Goal: Transaction & Acquisition: Purchase product/service

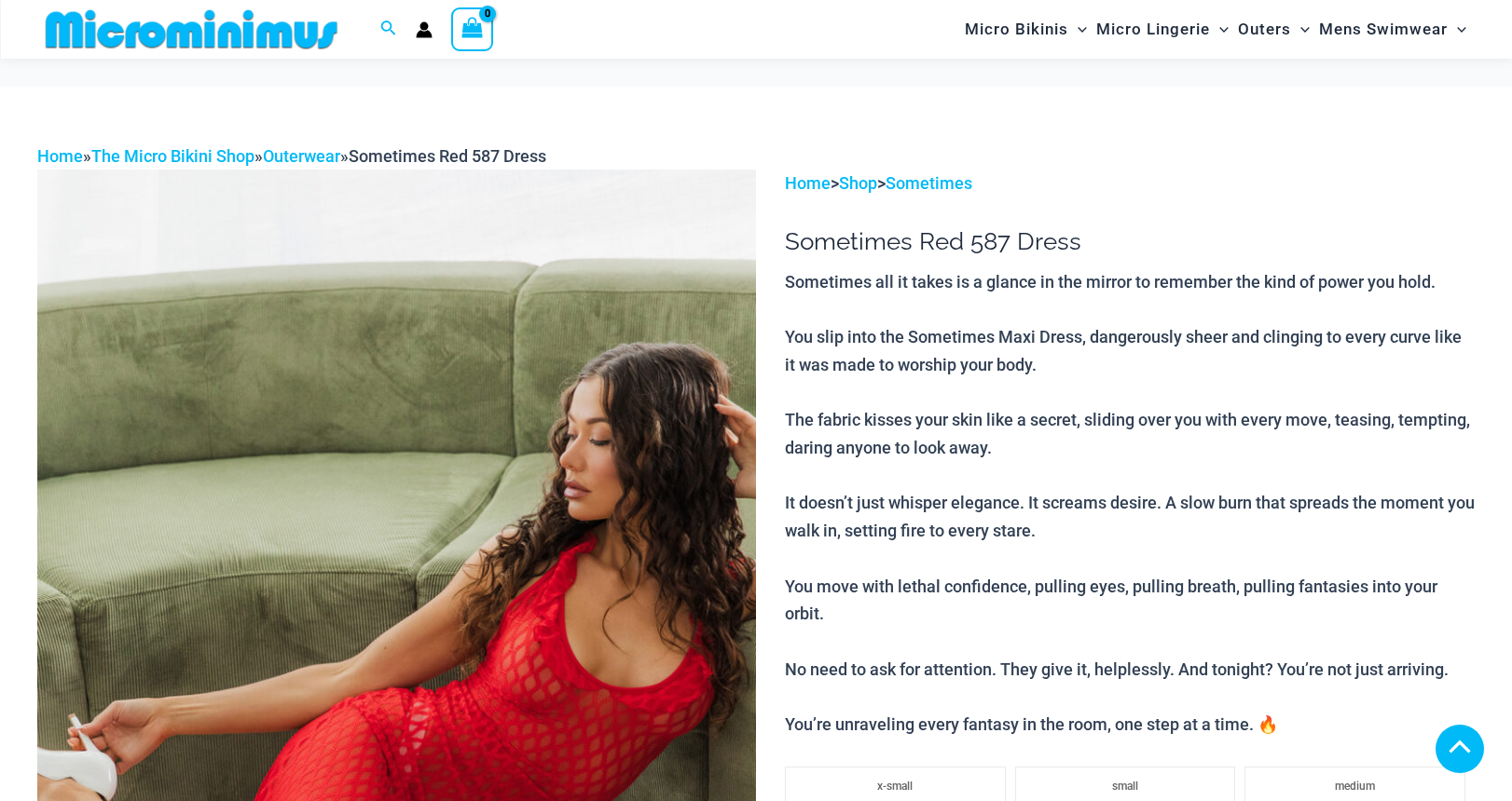
scroll to position [915, 0]
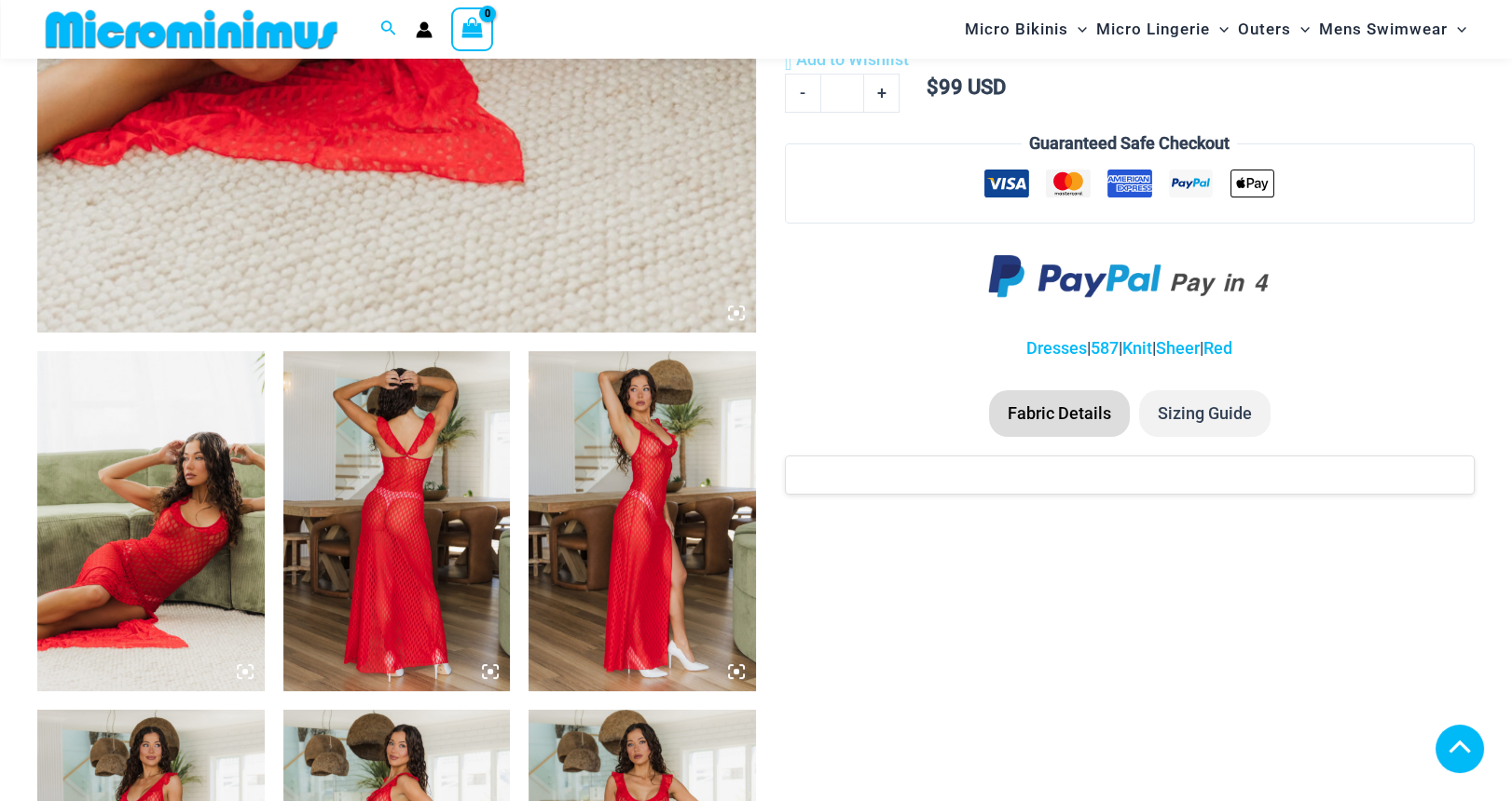
click at [671, 490] on img at bounding box center [642, 521] width 227 height 340
click at [733, 670] on icon at bounding box center [736, 672] width 6 height 6
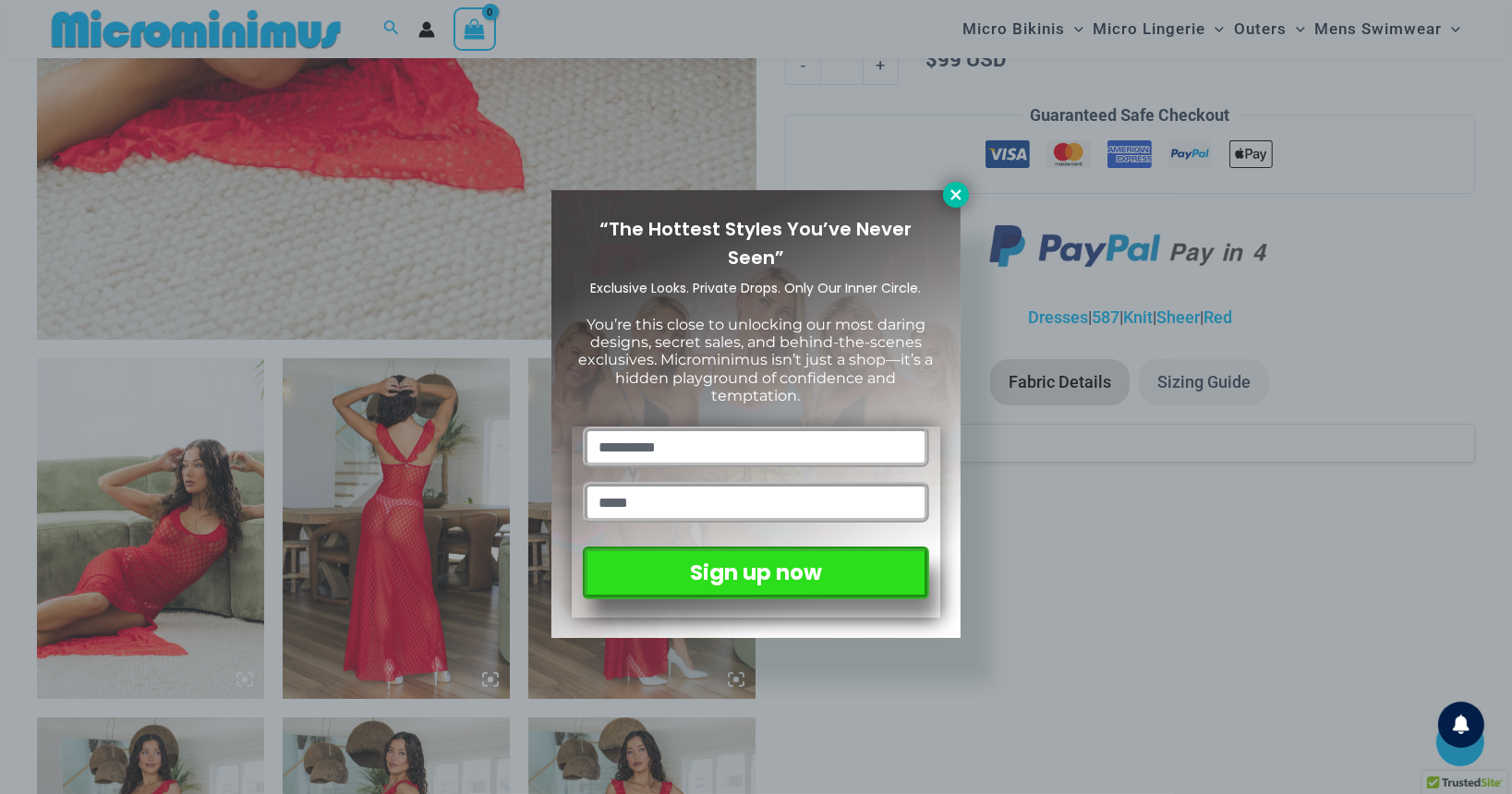
click at [955, 200] on icon at bounding box center [956, 195] width 17 height 17
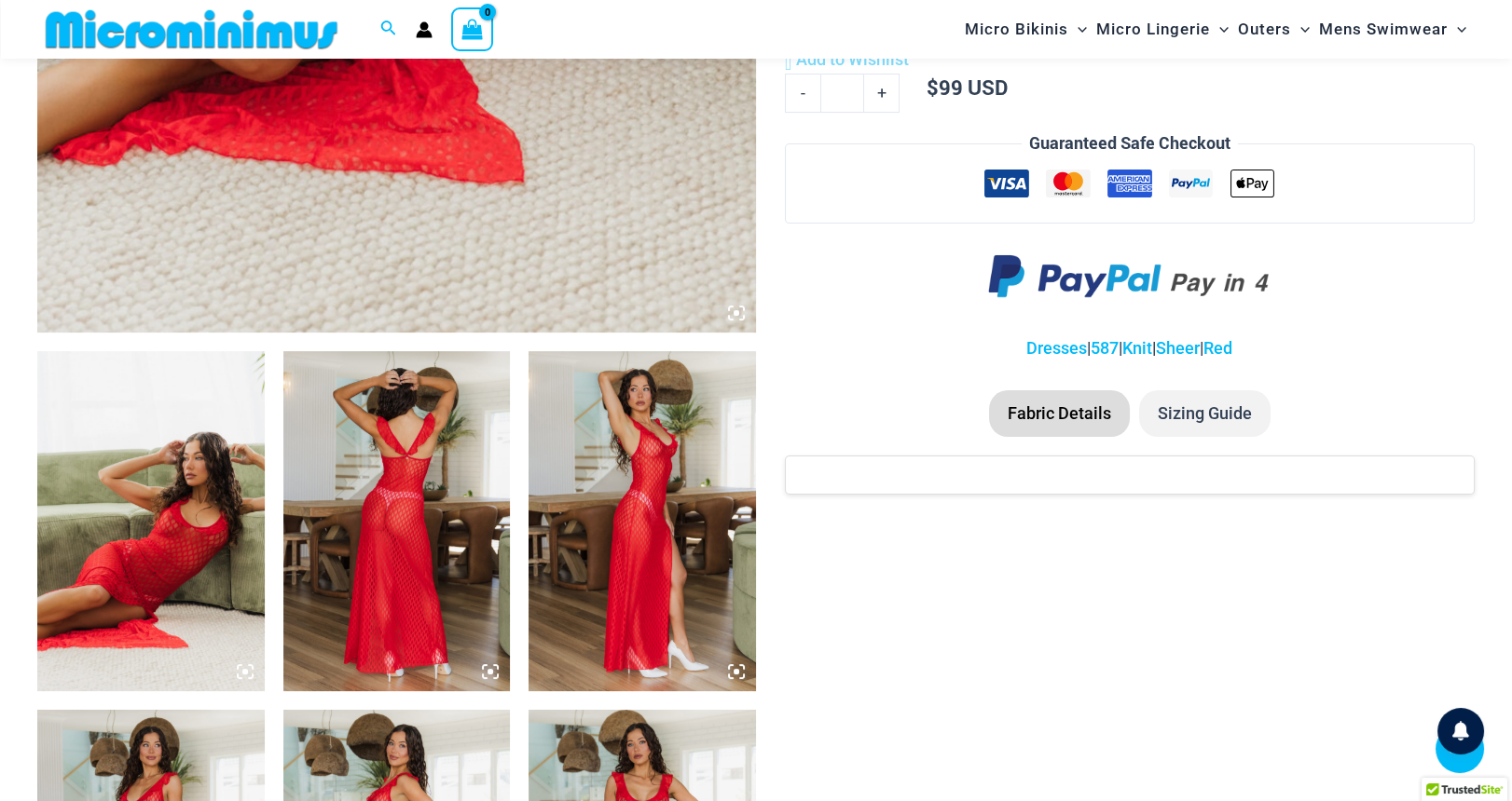
click at [684, 636] on img at bounding box center [642, 521] width 227 height 340
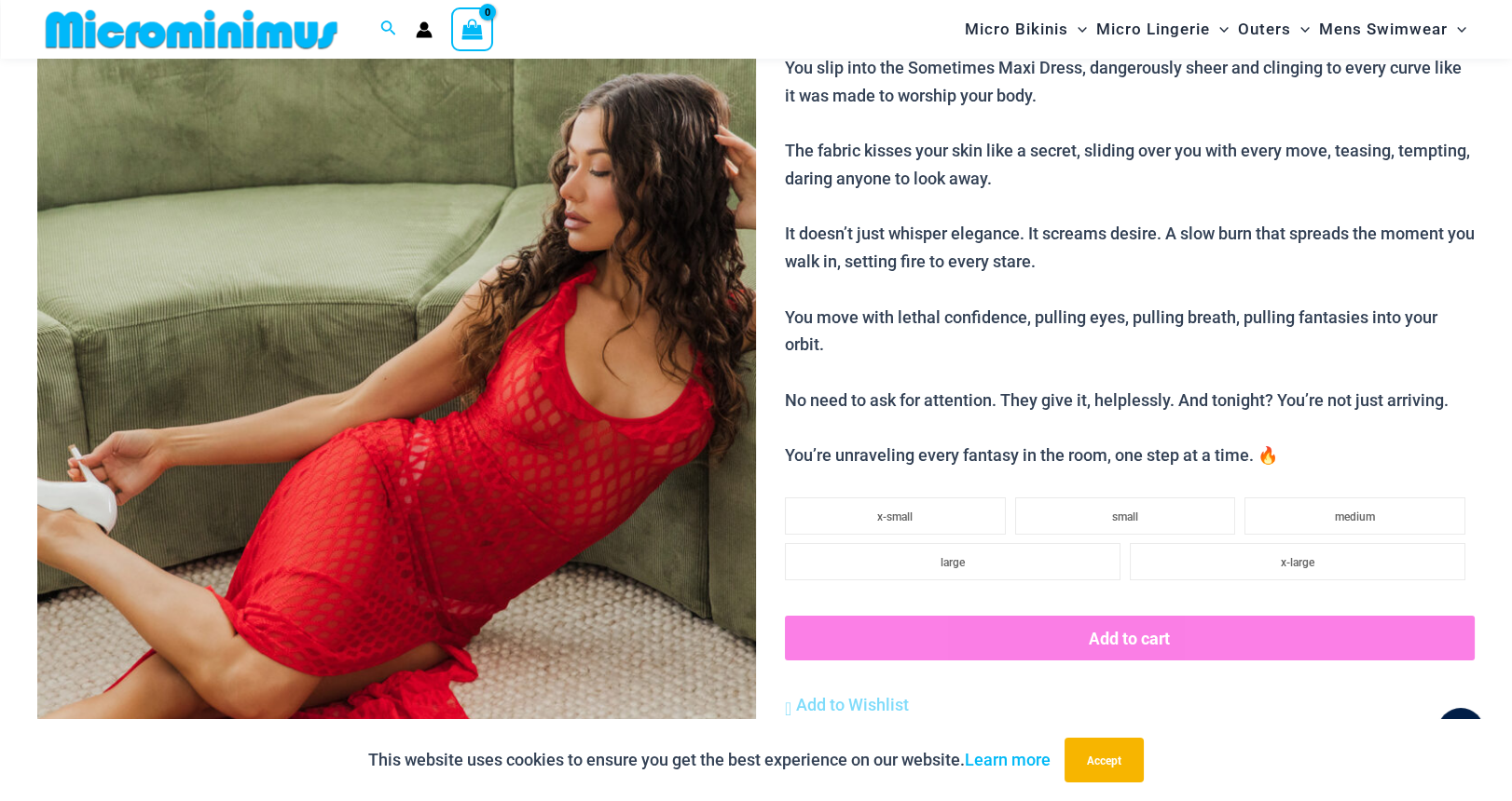
scroll to position [263, 0]
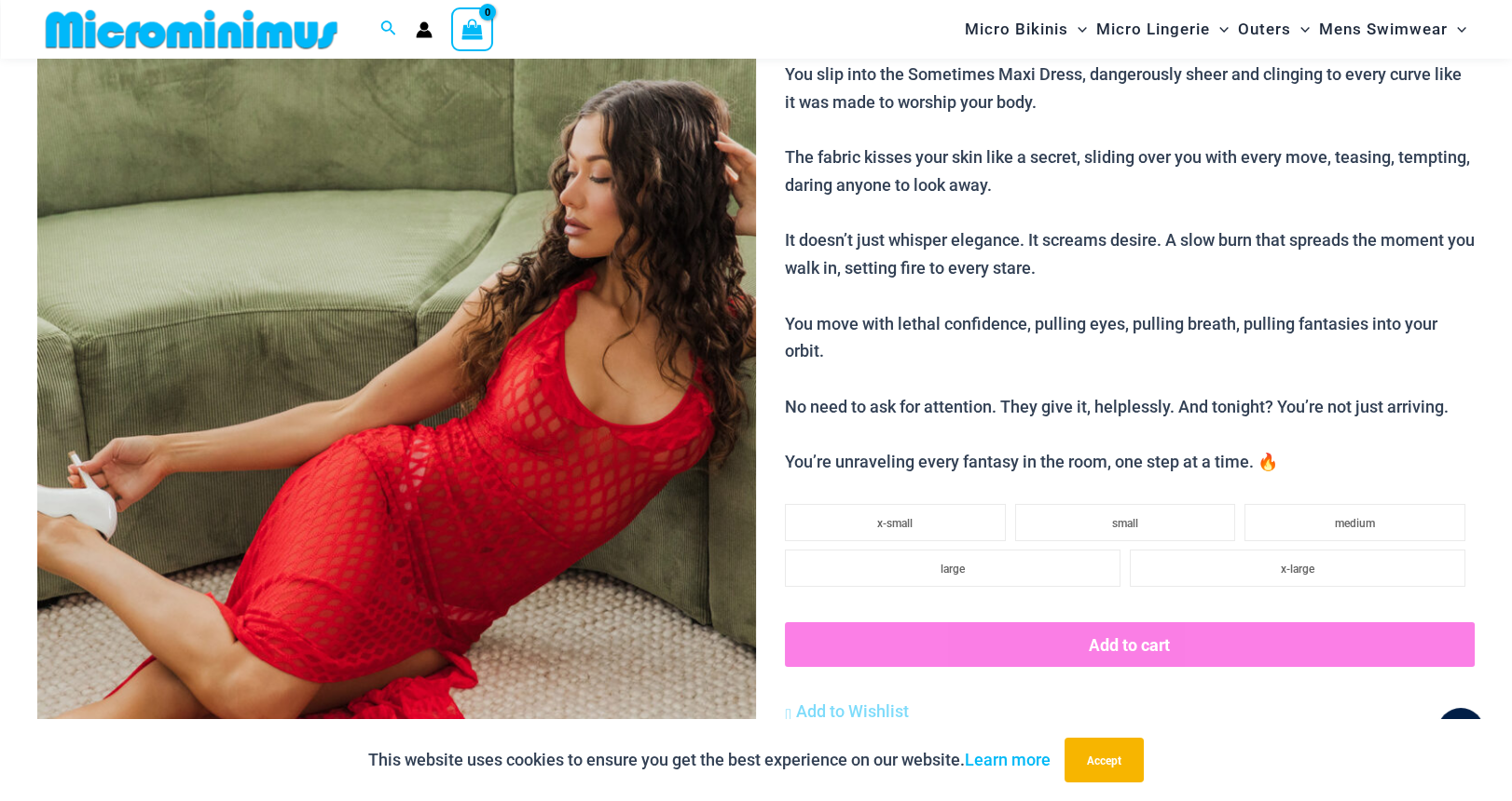
click at [611, 360] on img at bounding box center [396, 446] width 719 height 1078
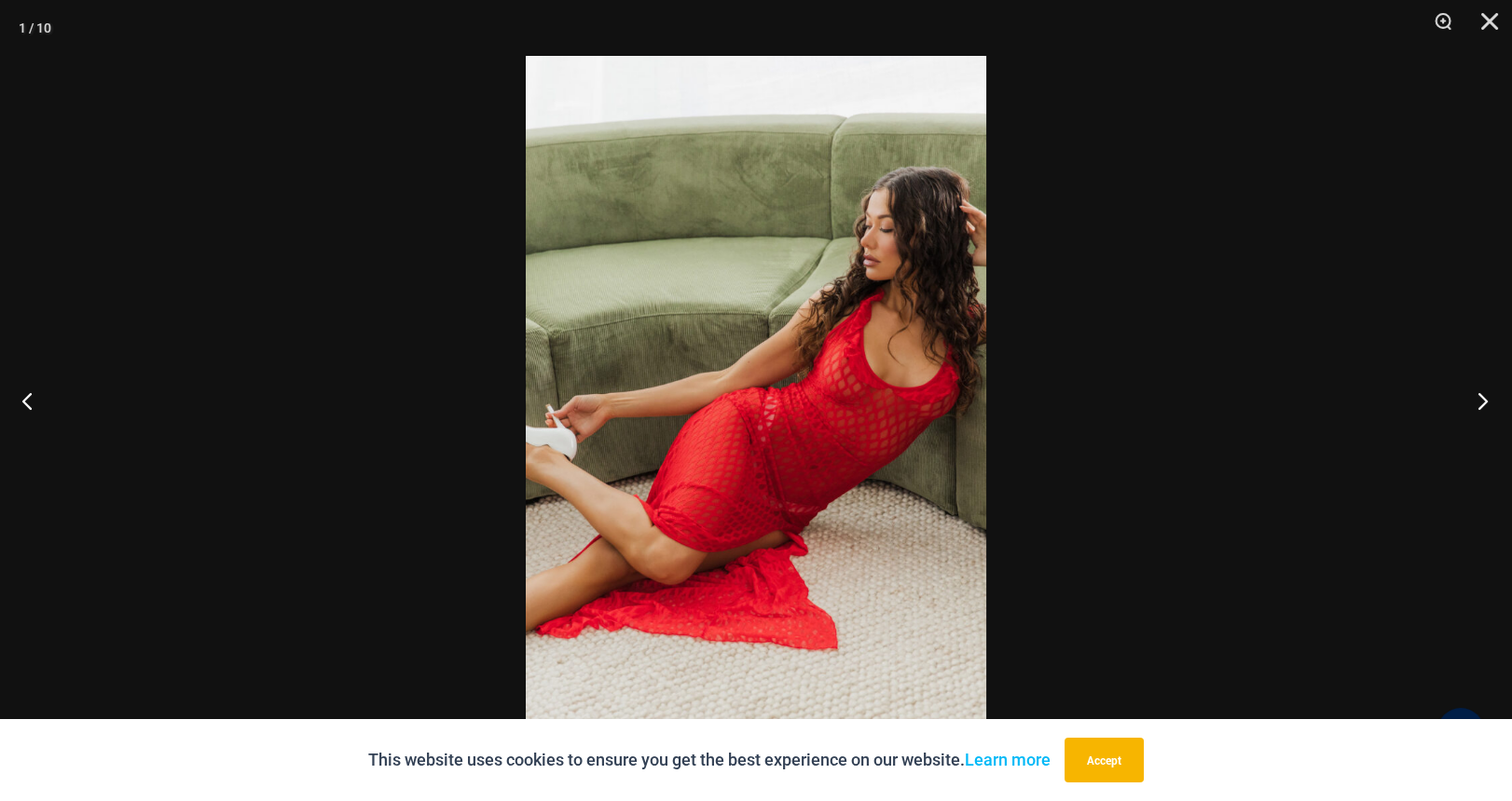
click at [1485, 393] on button "Next" at bounding box center [1477, 400] width 70 height 93
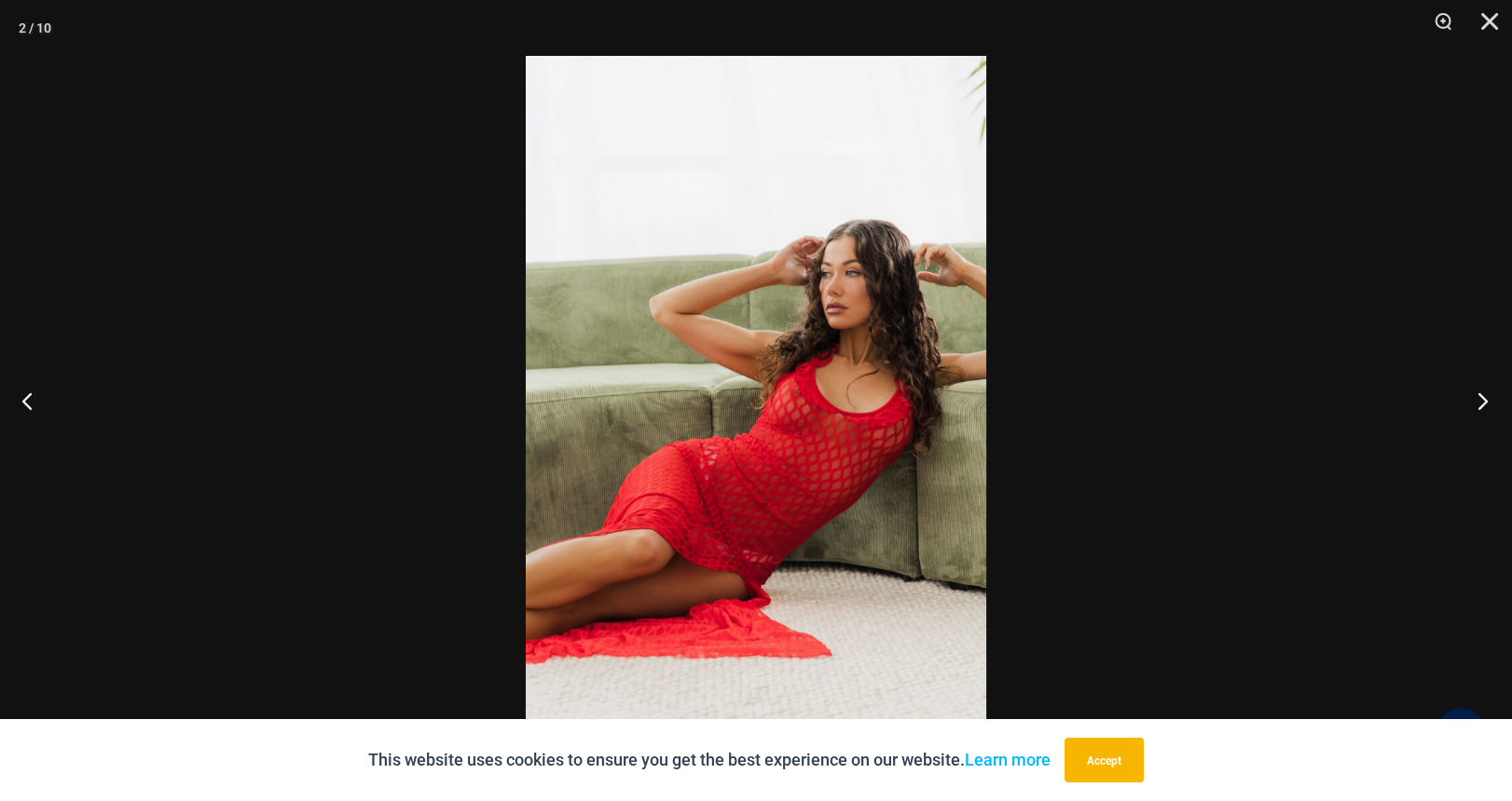
click at [1485, 393] on button "Next" at bounding box center [1477, 400] width 70 height 93
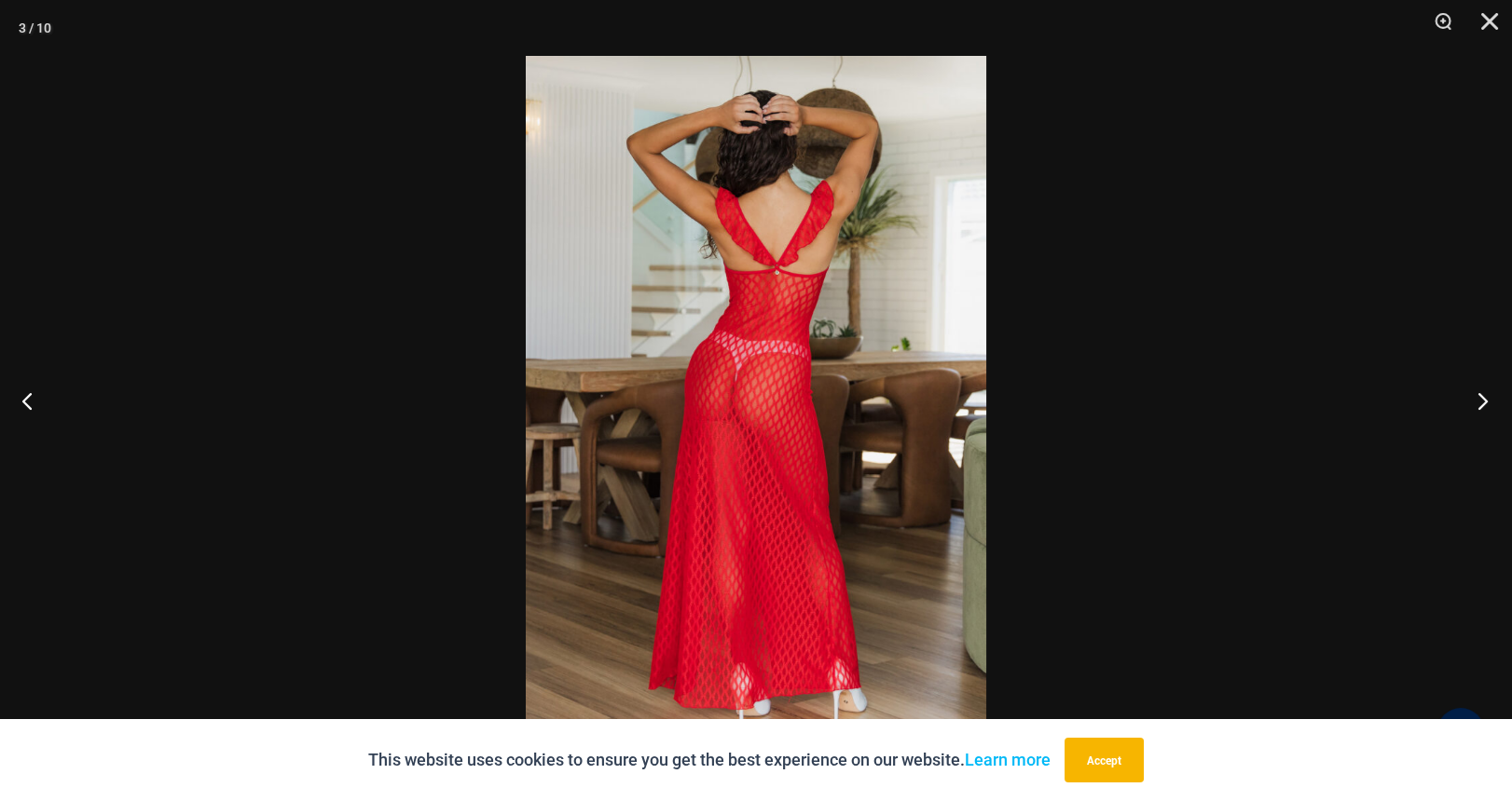
click at [1485, 393] on button "Next" at bounding box center [1477, 400] width 70 height 93
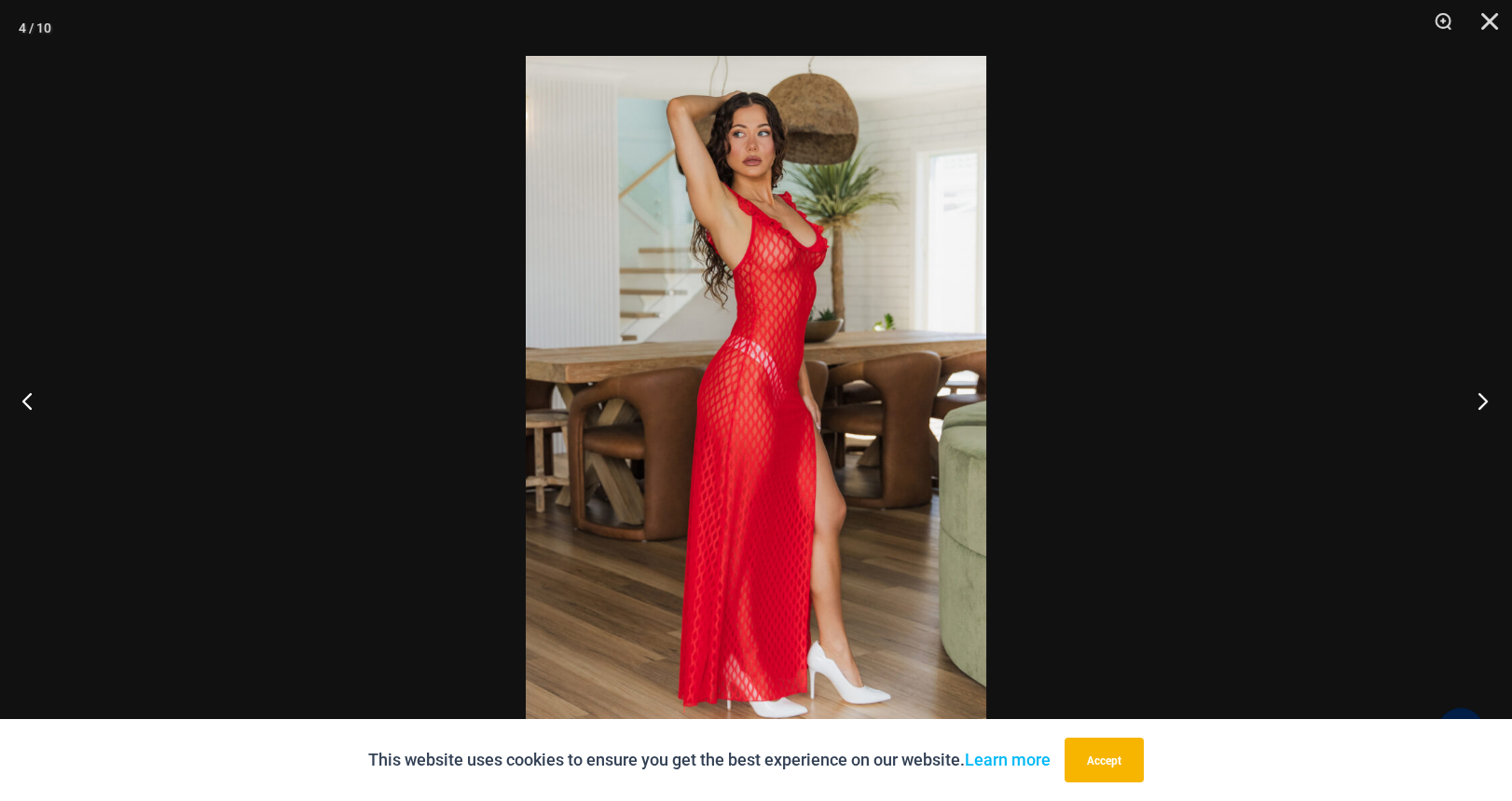
click at [1485, 393] on button "Next" at bounding box center [1477, 400] width 70 height 93
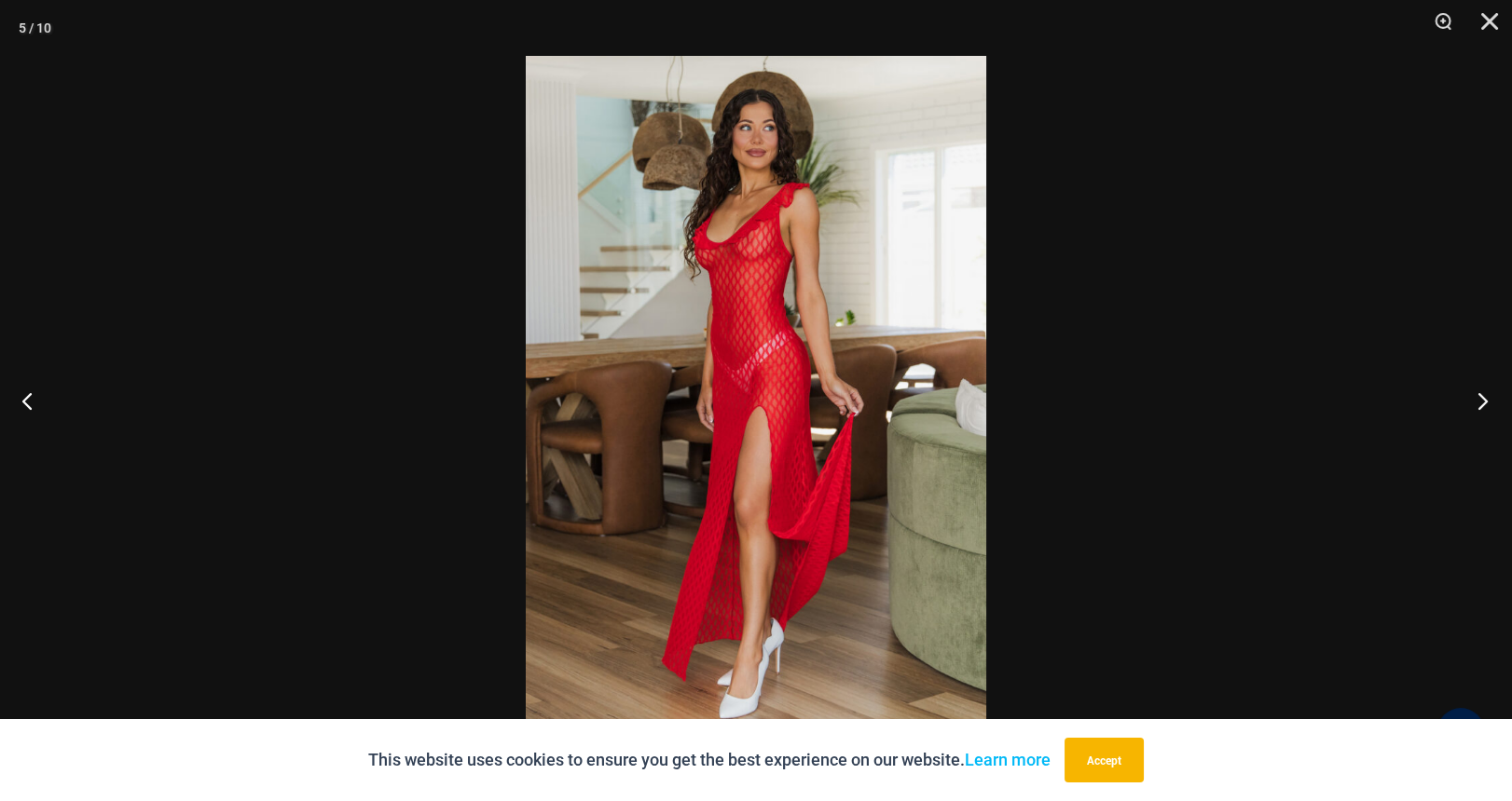
click at [1485, 393] on button "Next" at bounding box center [1477, 400] width 70 height 93
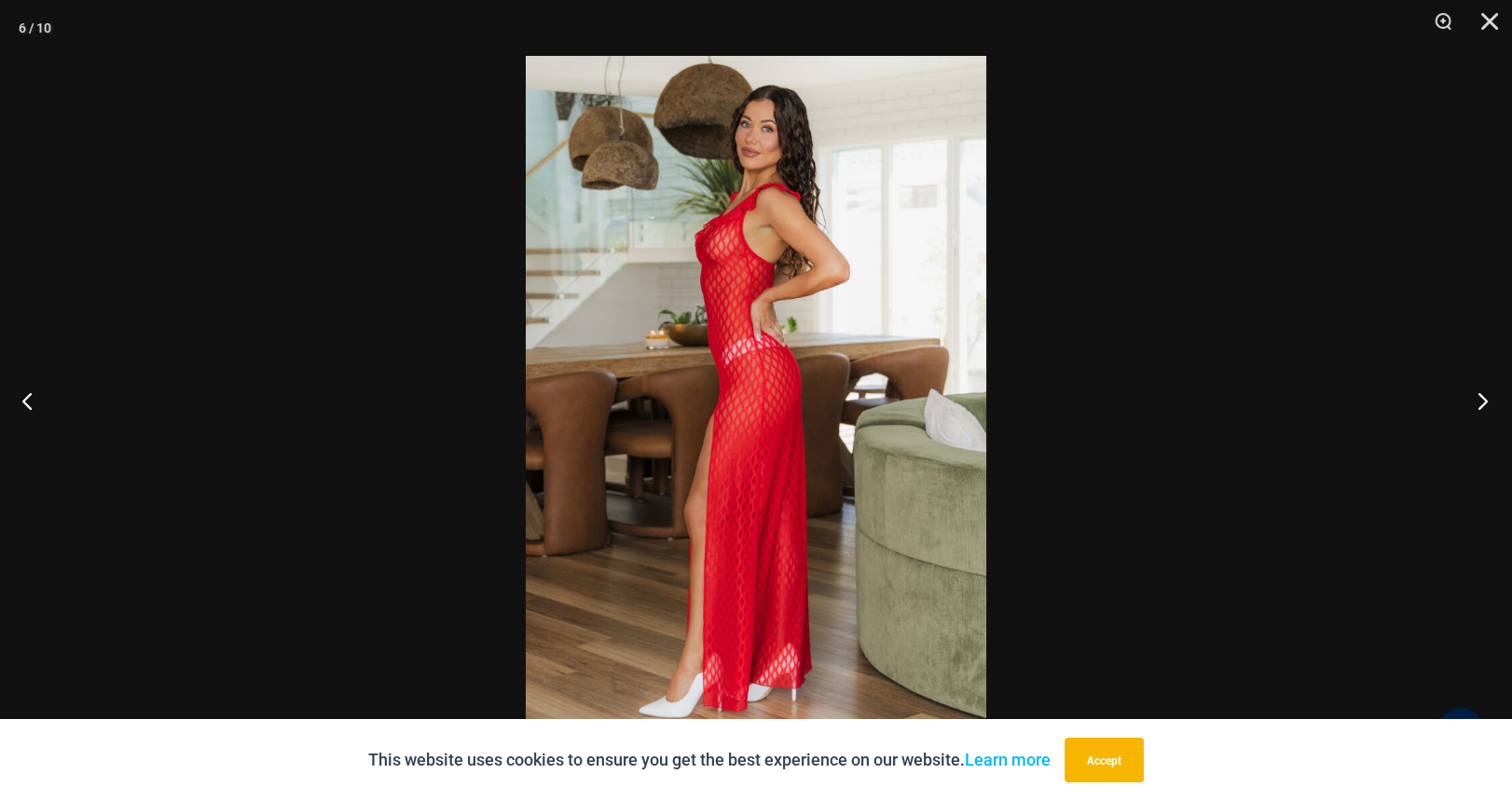
click at [1485, 393] on button "Next" at bounding box center [1477, 400] width 70 height 93
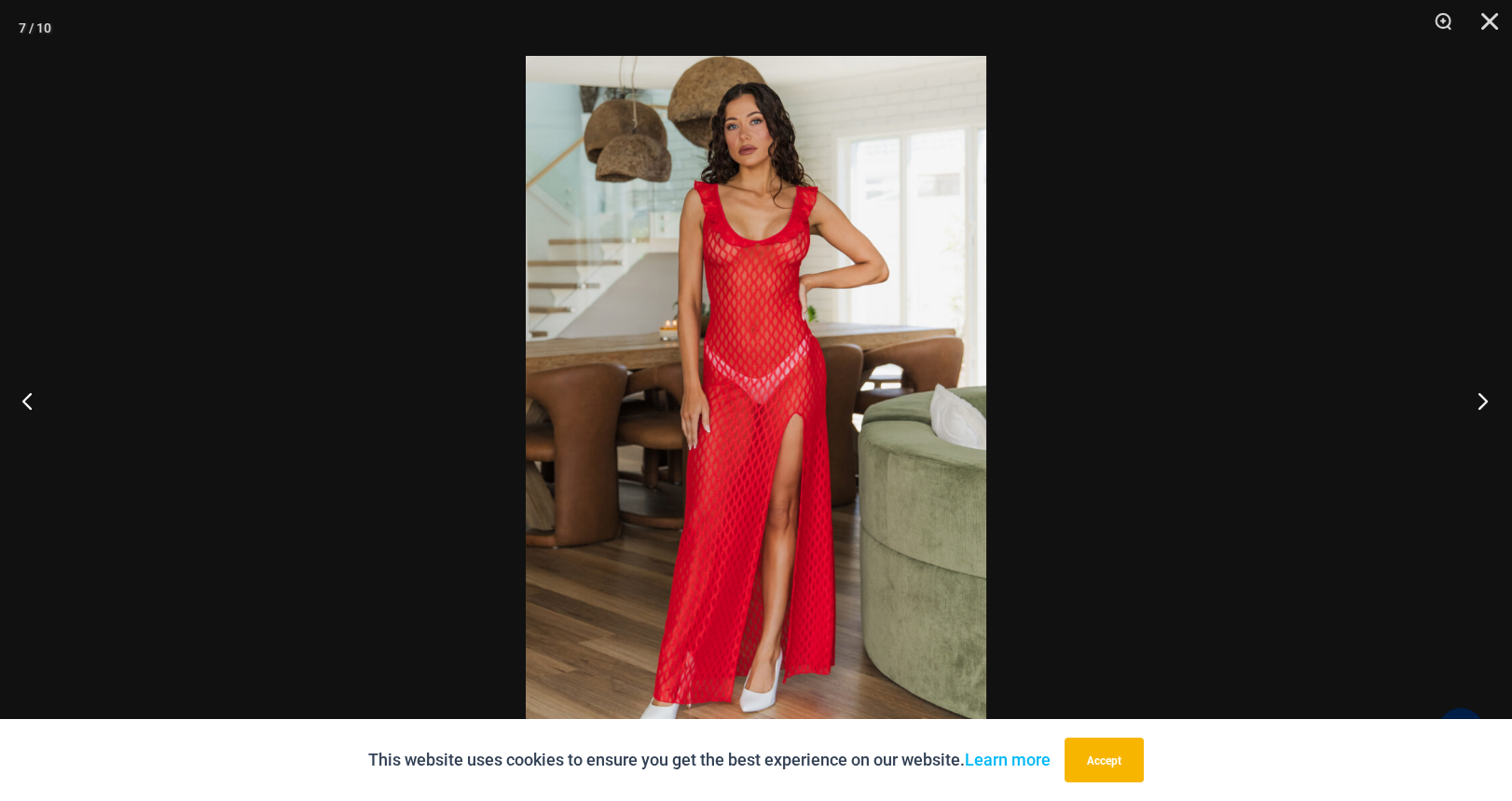
click at [1485, 393] on button "Next" at bounding box center [1477, 400] width 70 height 93
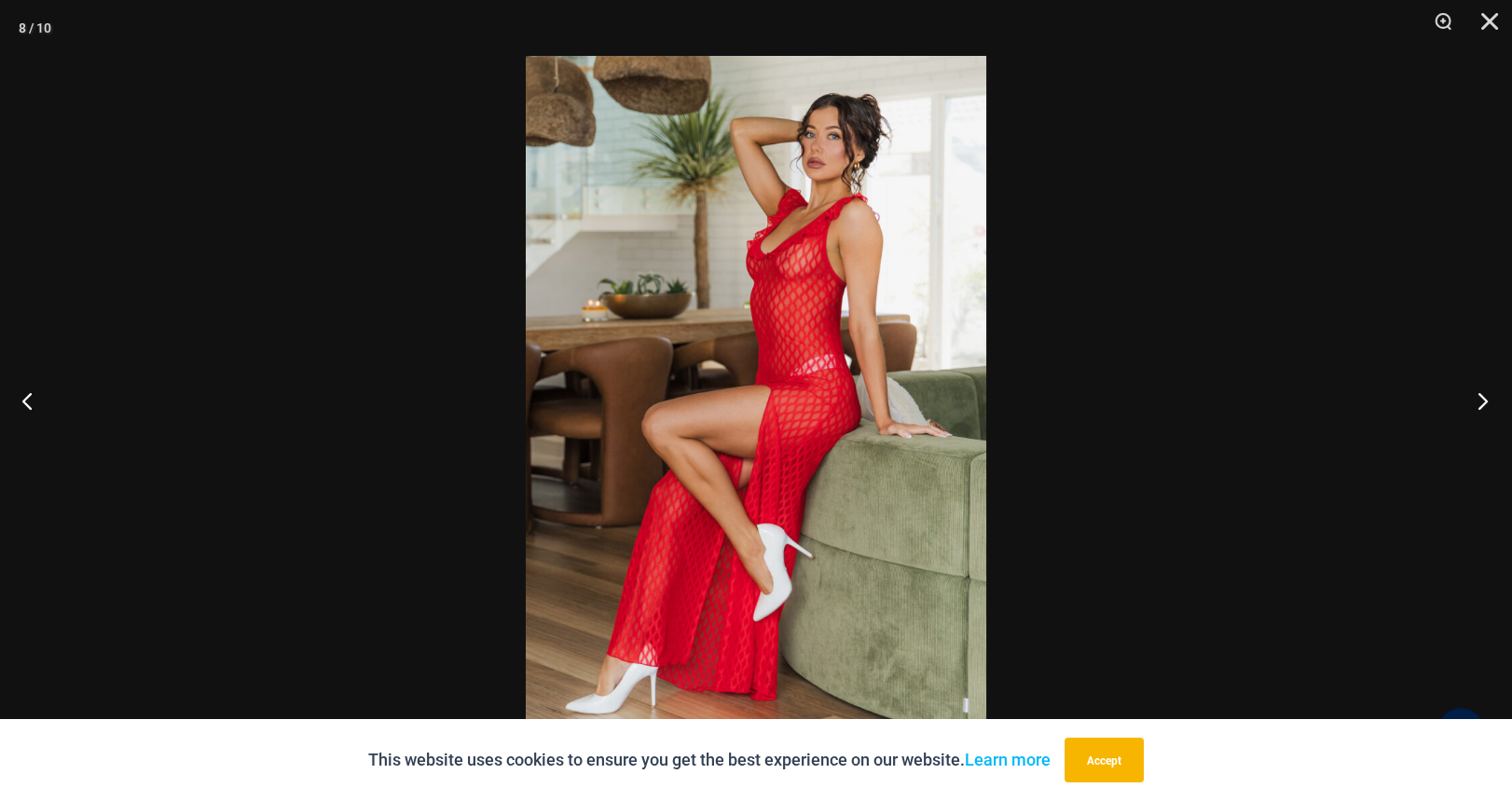
click at [1485, 393] on button "Next" at bounding box center [1477, 400] width 70 height 93
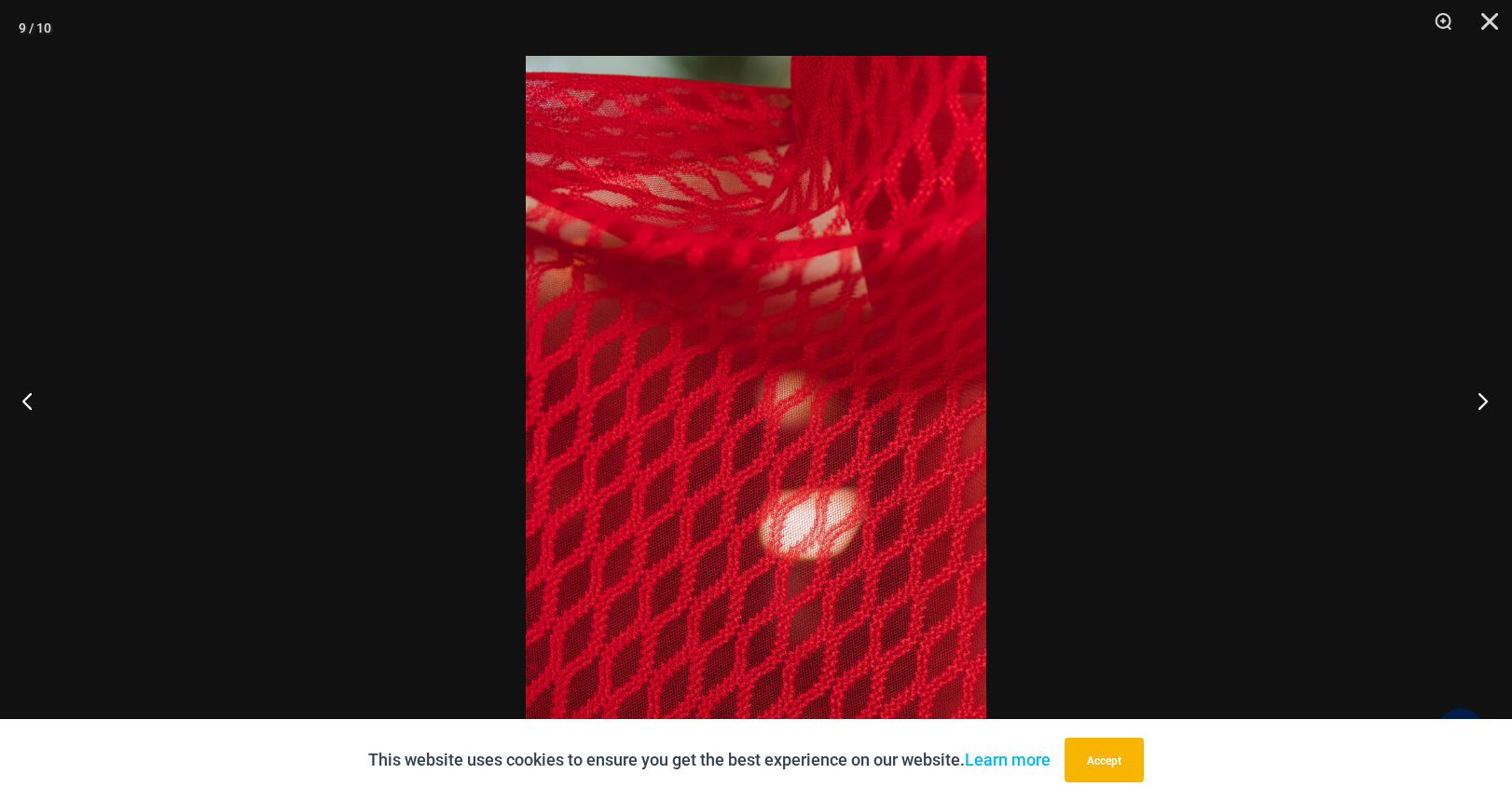
click at [1485, 393] on button "Next" at bounding box center [1477, 400] width 70 height 93
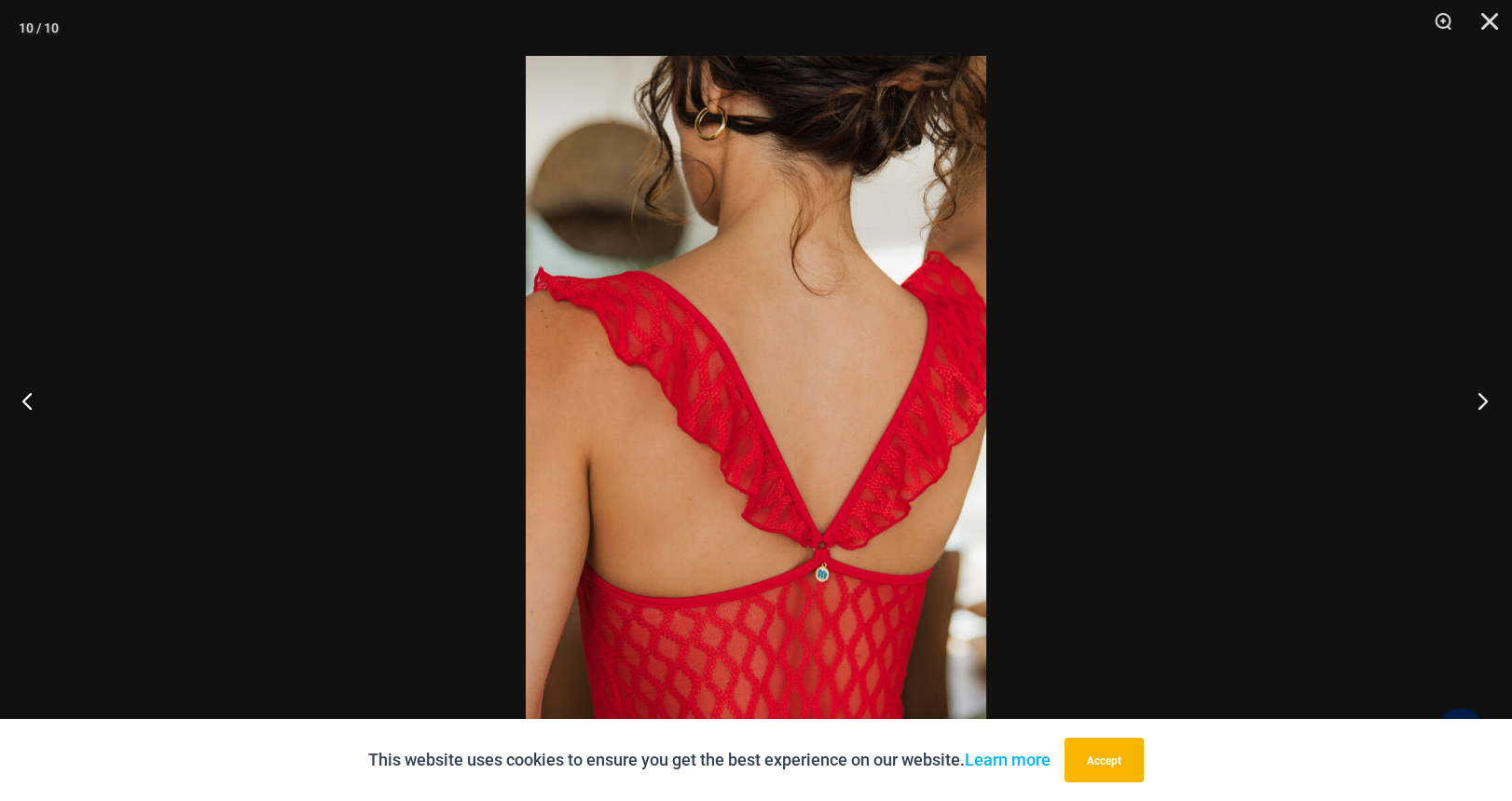
click at [1485, 393] on button "Next" at bounding box center [1477, 400] width 70 height 93
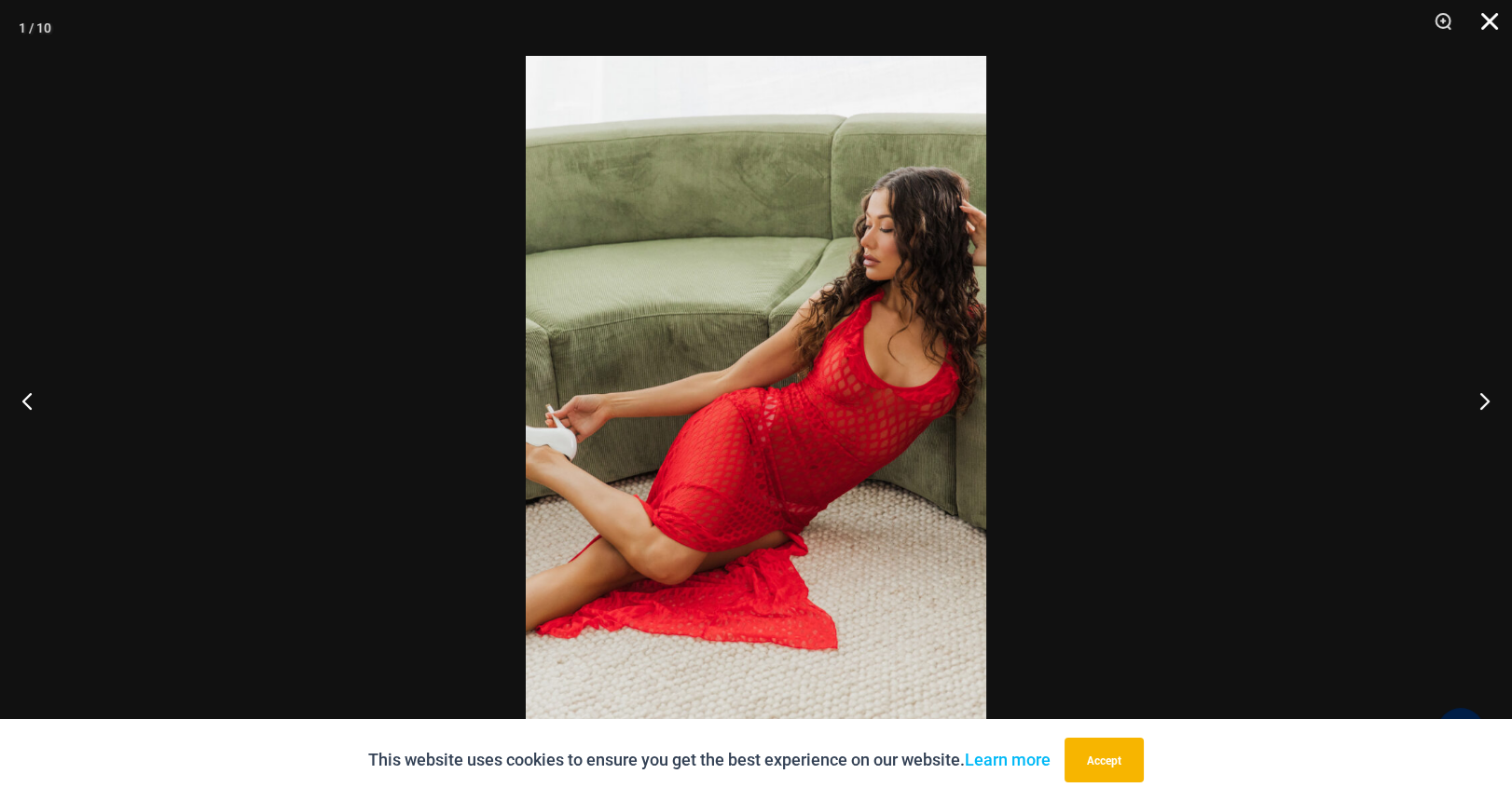
click at [1485, 7] on button "Close" at bounding box center [1483, 27] width 46 height 56
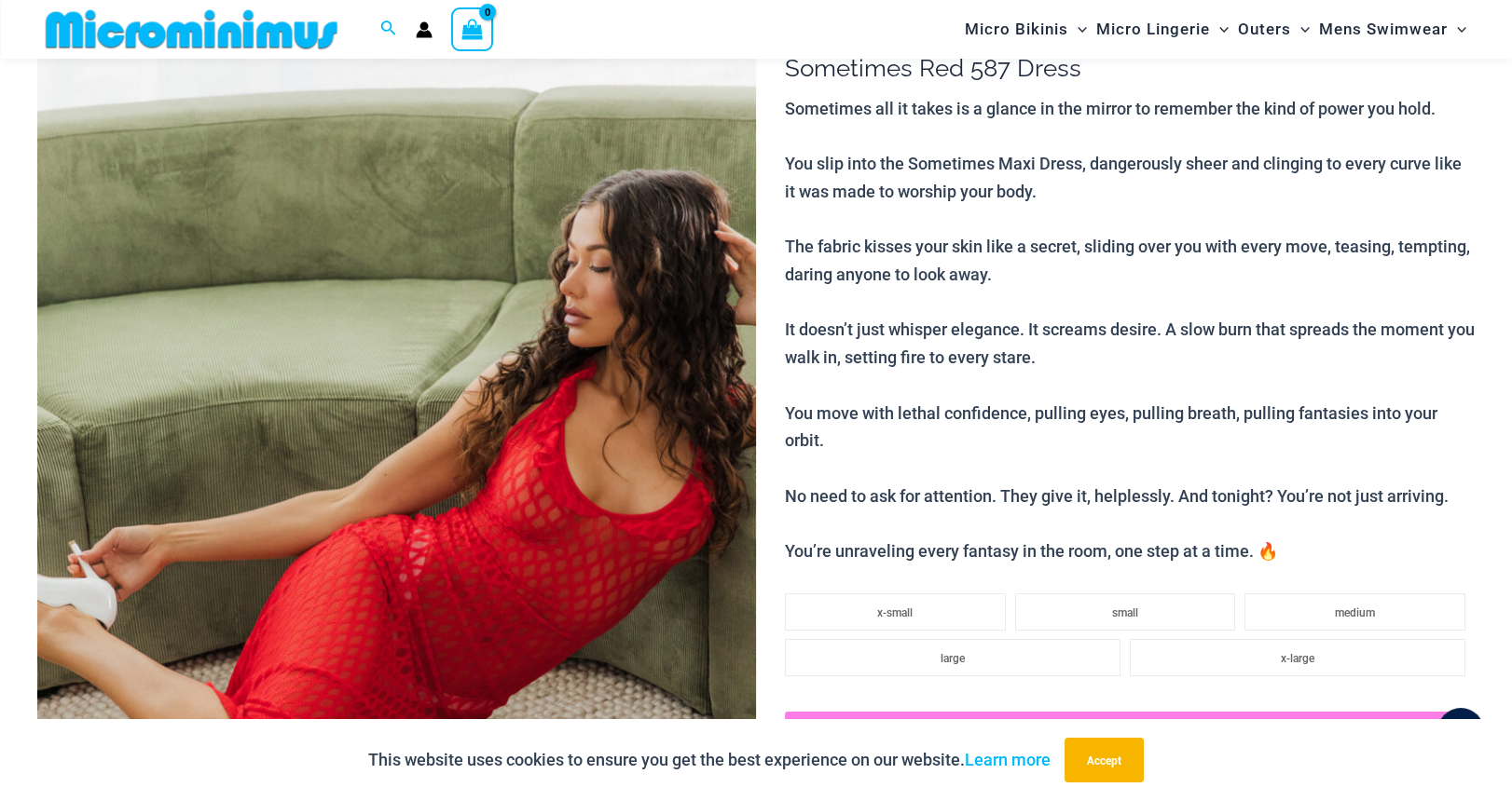
scroll to position [0, 0]
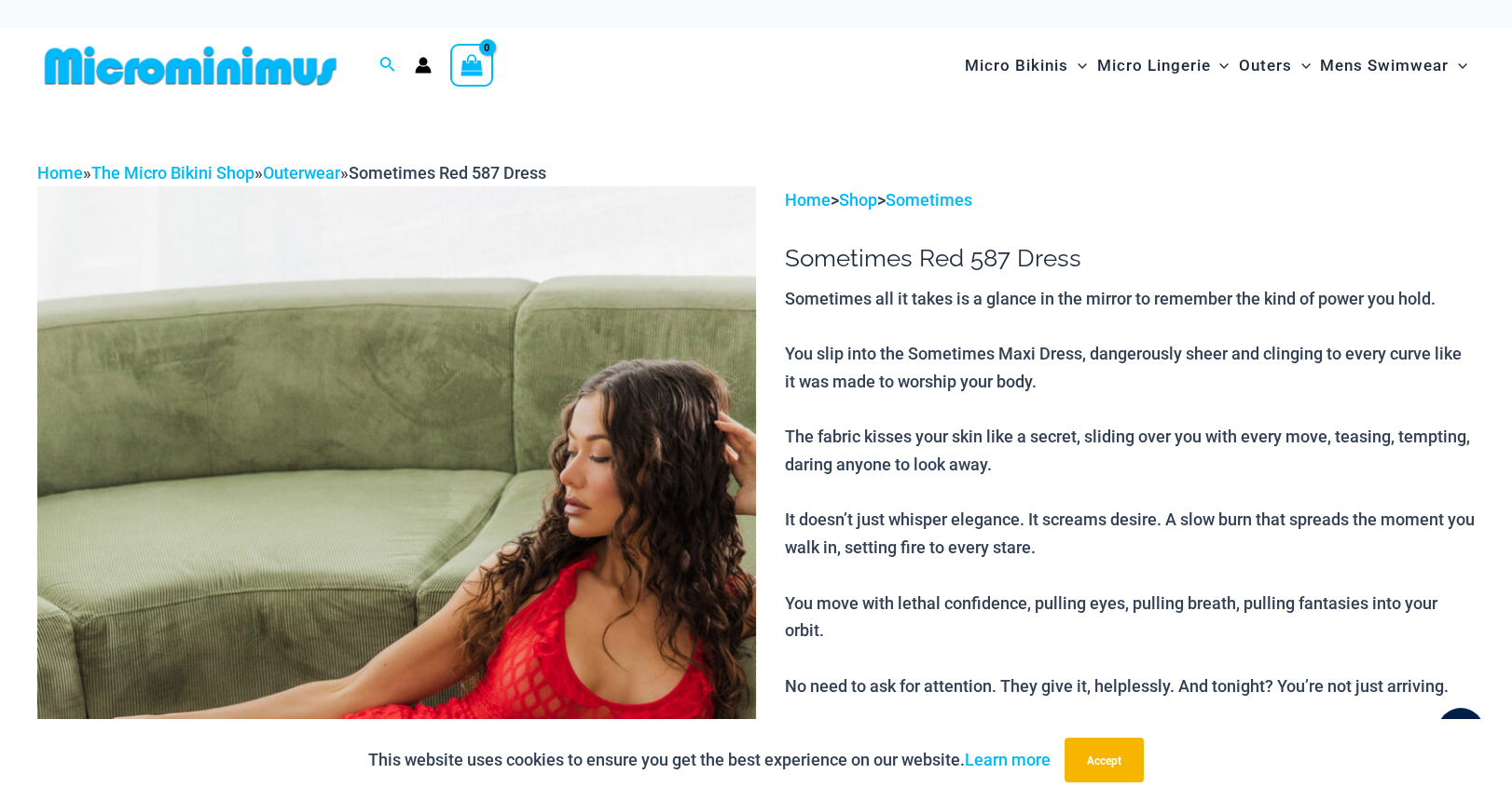
click at [249, 67] on img at bounding box center [190, 65] width 307 height 42
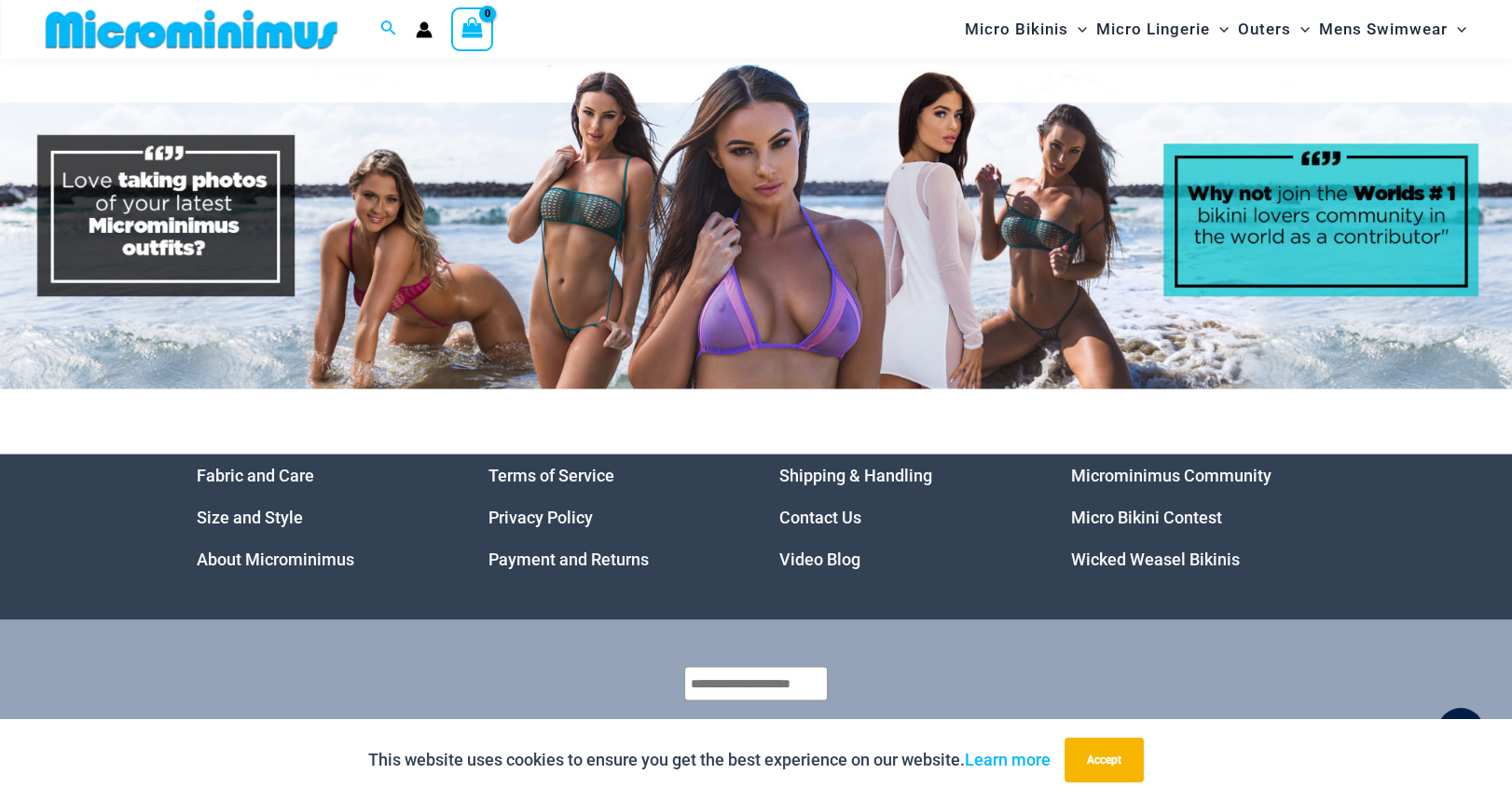
scroll to position [8622, 0]
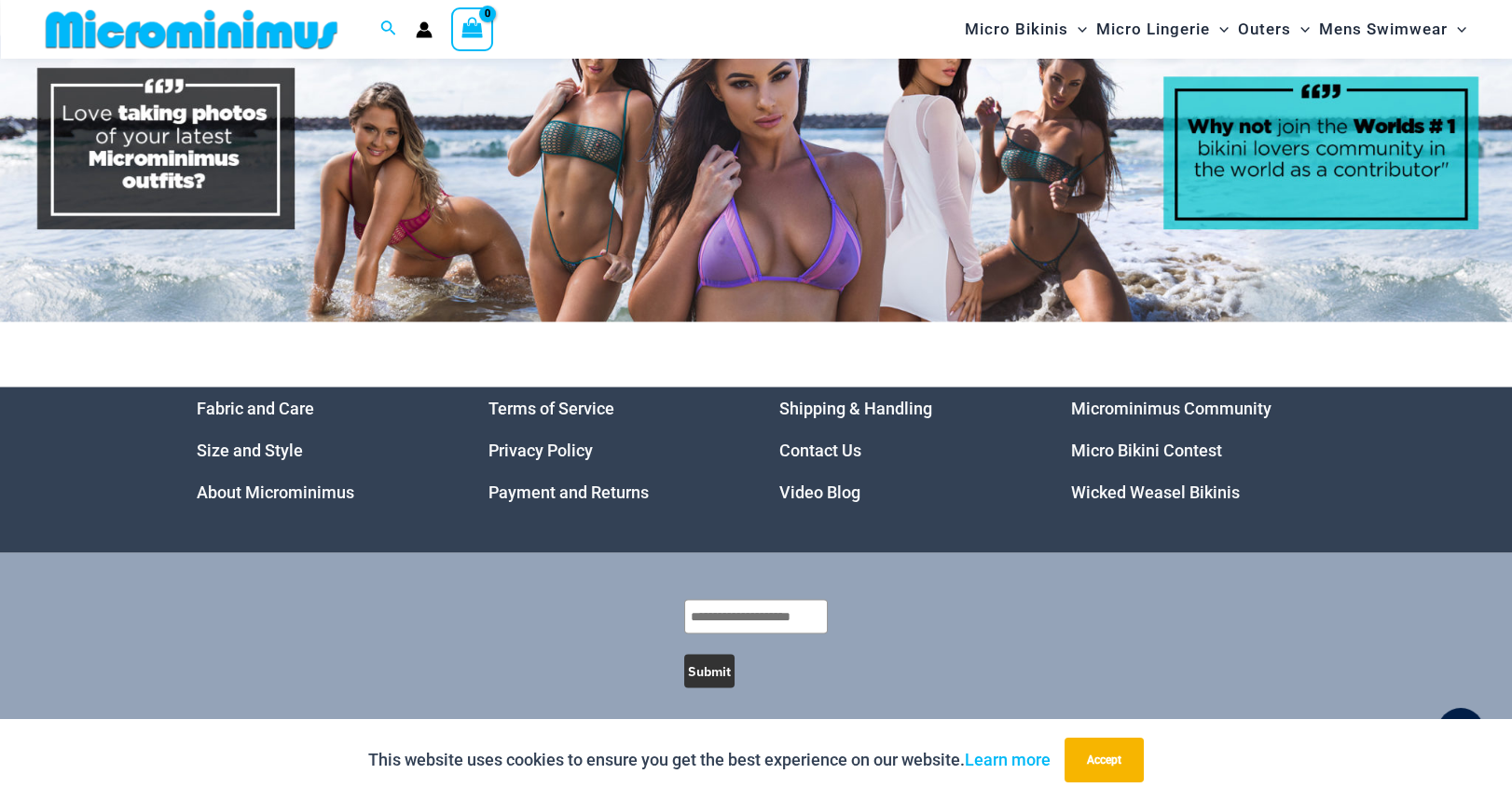
click at [1115, 440] on link "Micro Bikini Contest" at bounding box center [1146, 450] width 151 height 20
